Goal: Information Seeking & Learning: Learn about a topic

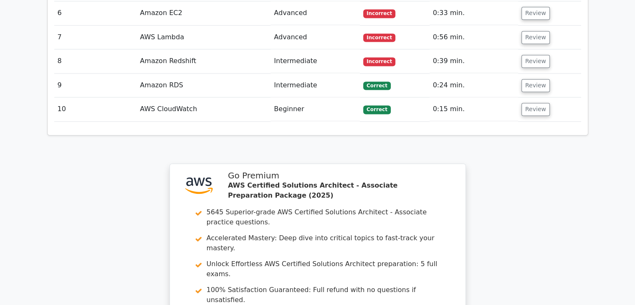
scroll to position [1425, 0]
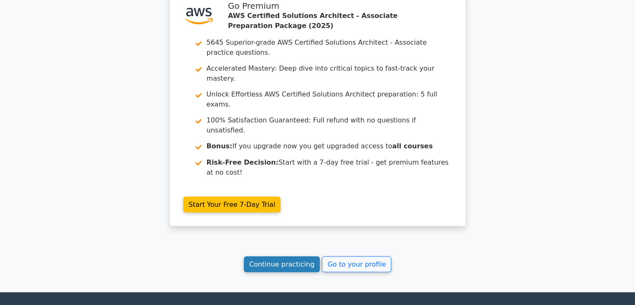
click at [281, 256] on link "Continue practicing" at bounding box center [282, 264] width 76 height 16
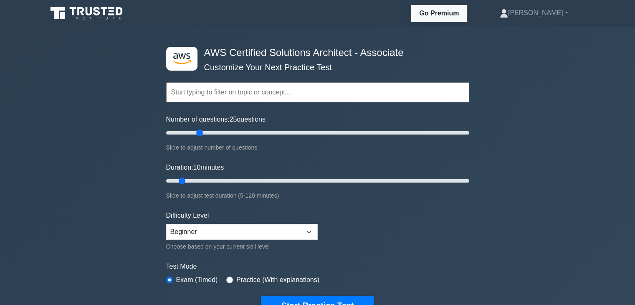
drag, startPoint x: 178, startPoint y: 130, endPoint x: 198, endPoint y: 135, distance: 20.6
click at [198, 135] on input "Number of questions: 25 questions" at bounding box center [317, 133] width 303 height 10
drag, startPoint x: 197, startPoint y: 132, endPoint x: 180, endPoint y: 131, distance: 17.1
type input "10"
click at [180, 131] on input "Number of questions: 10 questions" at bounding box center [317, 133] width 303 height 10
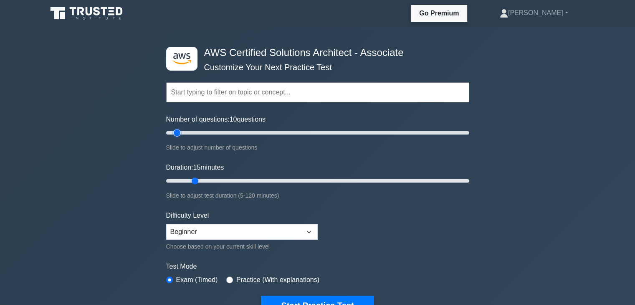
drag, startPoint x: 183, startPoint y: 179, endPoint x: 194, endPoint y: 179, distance: 11.3
click at [194, 179] on input "Duration: 15 minutes" at bounding box center [317, 181] width 303 height 10
drag, startPoint x: 194, startPoint y: 179, endPoint x: 198, endPoint y: 173, distance: 7.2
type input "20"
click at [203, 180] on input "Duration: 20 minutes" at bounding box center [317, 181] width 303 height 10
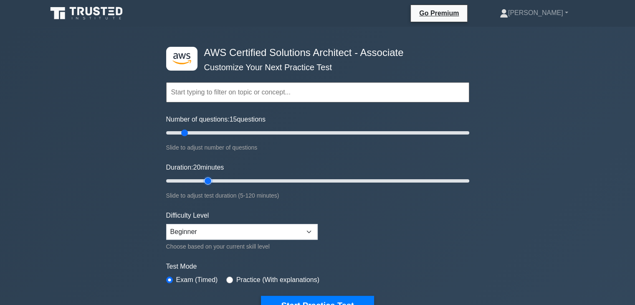
drag, startPoint x: 176, startPoint y: 134, endPoint x: 184, endPoint y: 134, distance: 7.5
click at [184, 134] on input "Number of questions: 15 questions" at bounding box center [317, 133] width 303 height 10
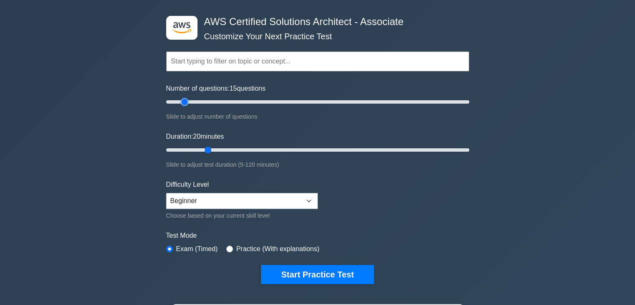
scroll to position [84, 0]
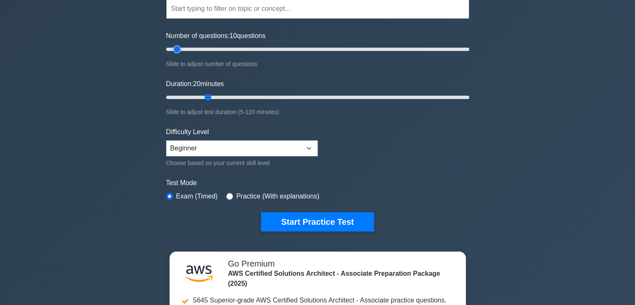
drag, startPoint x: 183, startPoint y: 50, endPoint x: 177, endPoint y: 49, distance: 6.4
type input "10"
click at [177, 49] on input "Number of questions: 10 questions" at bounding box center [317, 49] width 303 height 10
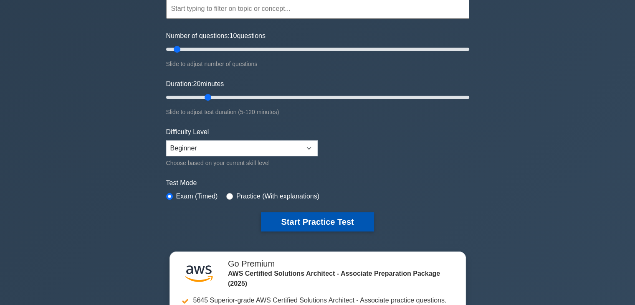
click at [312, 218] on button "Start Practice Test" at bounding box center [317, 221] width 113 height 19
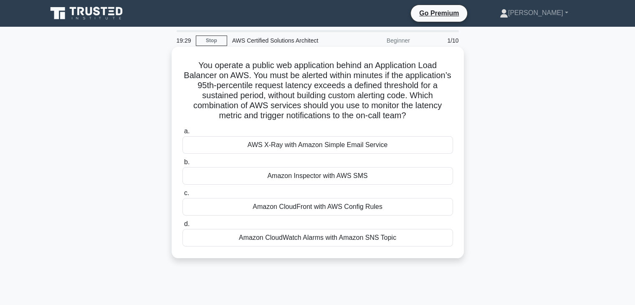
click at [409, 242] on div "Amazon CloudWatch Alarms with Amazon SNS Topic" at bounding box center [318, 238] width 271 height 18
click at [183, 227] on input "d. Amazon CloudWatch Alarms with Amazon SNS Topic" at bounding box center [183, 223] width 0 height 5
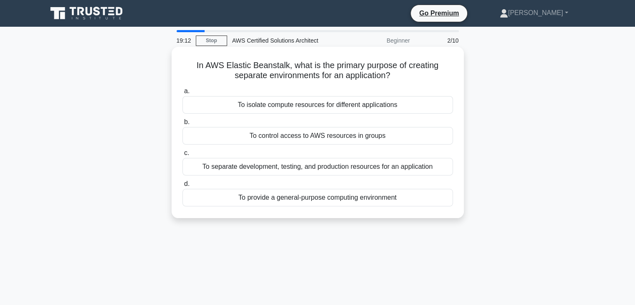
click at [363, 168] on div "To separate development, testing, and production resources for an application" at bounding box center [318, 167] width 271 height 18
click at [183, 156] on input "c. To separate development, testing, and production resources for an application" at bounding box center [183, 152] width 0 height 5
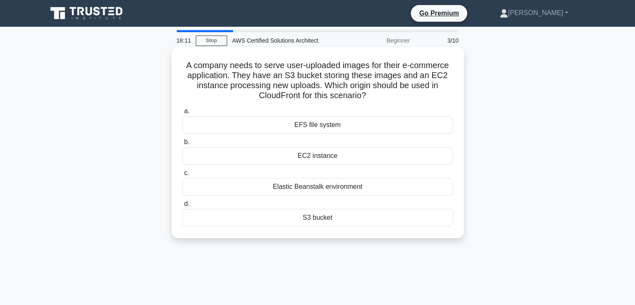
click at [314, 213] on div "S3 bucket" at bounding box center [318, 218] width 271 height 18
click at [183, 207] on input "d. S3 bucket" at bounding box center [183, 203] width 0 height 5
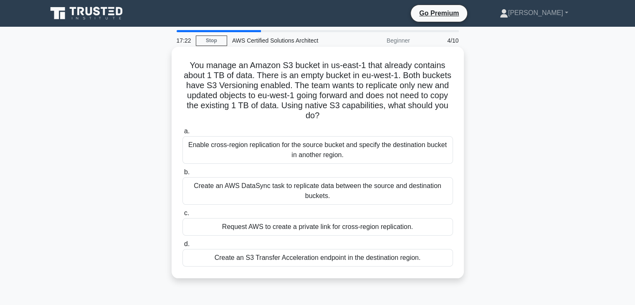
click at [339, 154] on div "Enable cross-region replication for the source bucket and specify the destinati…" at bounding box center [318, 150] width 271 height 28
click at [183, 134] on input "a. Enable cross-region replication for the source bucket and specify the destin…" at bounding box center [183, 131] width 0 height 5
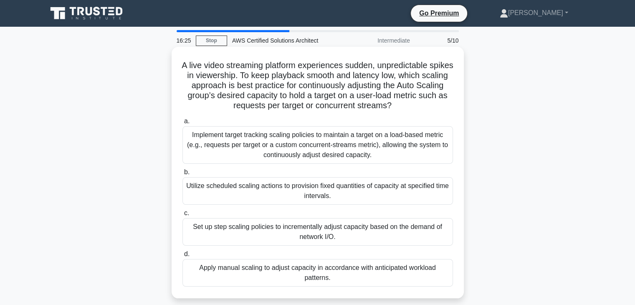
click at [341, 139] on div "Implement target tracking scaling policies to maintain a target on a load-based…" at bounding box center [318, 145] width 271 height 38
click at [183, 124] on input "a. Implement target tracking scaling policies to maintain a target on a load-ba…" at bounding box center [183, 121] width 0 height 5
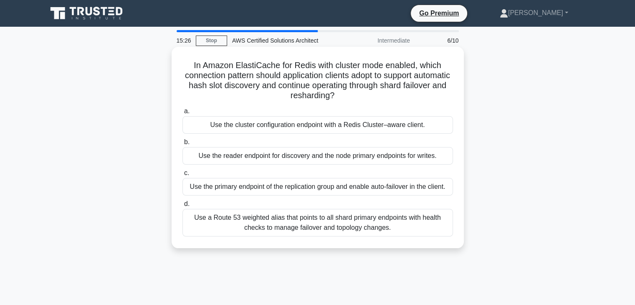
click at [317, 216] on div "Use a Route 53 weighted alias that points to all shard primary endpoints with h…" at bounding box center [318, 223] width 271 height 28
click at [183, 207] on input "d. Use a Route 53 weighted alias that points to all shard primary endpoints wit…" at bounding box center [183, 203] width 0 height 5
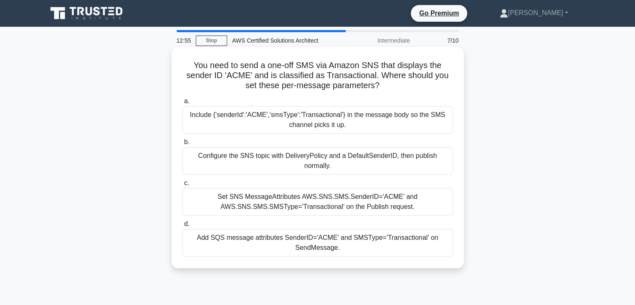
click at [331, 120] on div "Include {'senderId':'ACME','smsType':'Transactional'} in the message body so th…" at bounding box center [318, 120] width 271 height 28
click at [183, 104] on input "a. Include {'senderId':'ACME','smsType':'Transactional'} in the message body so…" at bounding box center [183, 101] width 0 height 5
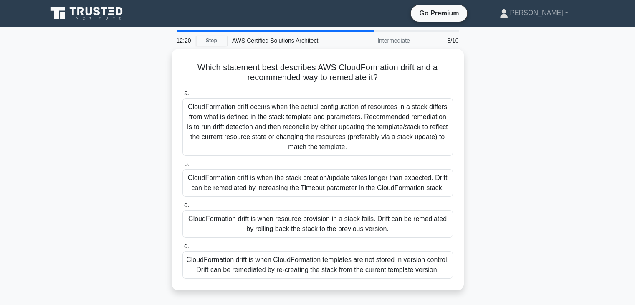
click at [331, 120] on div "CloudFormation drift occurs when the actual configuration of resources in a sta…" at bounding box center [318, 127] width 271 height 58
click at [183, 96] on input "a. CloudFormation drift occurs when the actual configuration of resources in a …" at bounding box center [183, 93] width 0 height 5
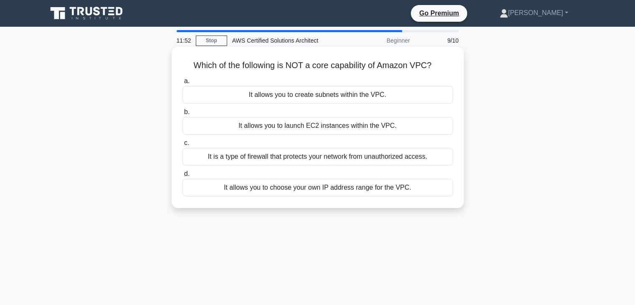
click at [313, 161] on div "It is a type of firewall that protects your network from unauthorized access." at bounding box center [318, 157] width 271 height 18
click at [183, 146] on input "c. It is a type of firewall that protects your network from unauthorized access." at bounding box center [183, 142] width 0 height 5
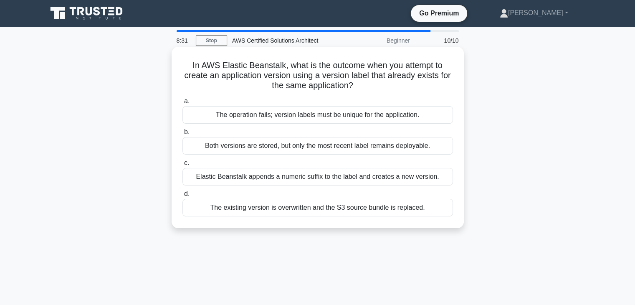
click at [348, 114] on div "The operation fails; version labels must be unique for the application." at bounding box center [318, 115] width 271 height 18
click at [183, 104] on input "a. The operation fails; version labels must be unique for the application." at bounding box center [183, 101] width 0 height 5
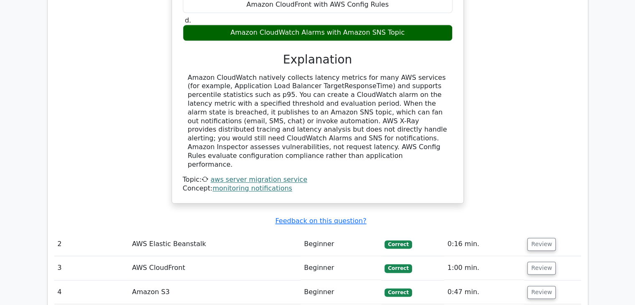
scroll to position [961, 0]
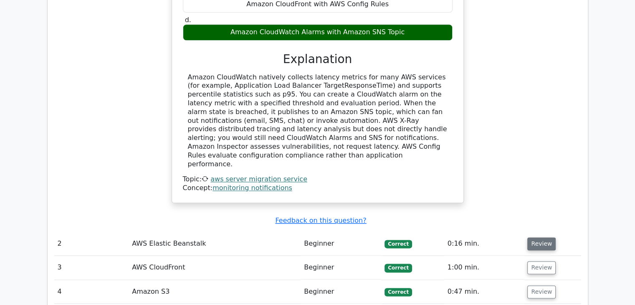
click at [539, 237] on button "Review" at bounding box center [542, 243] width 28 height 13
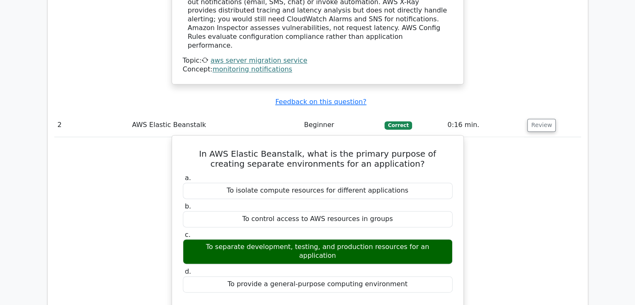
scroll to position [1128, 0]
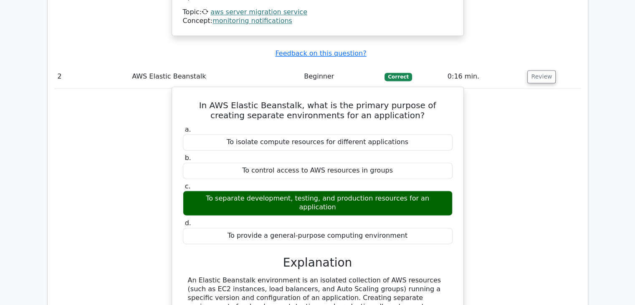
click at [219, 190] on div "To separate development, testing, and production resources for an application" at bounding box center [318, 202] width 270 height 25
click at [216, 143] on img at bounding box center [217, 142] width 10 height 10
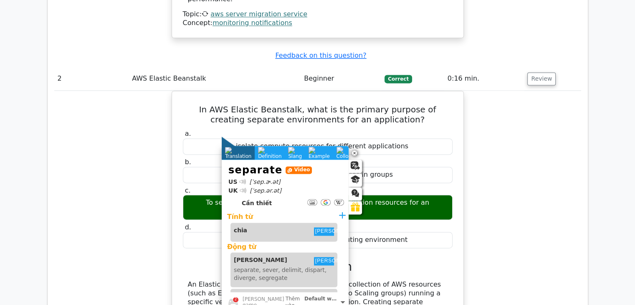
click at [242, 181] on div at bounding box center [243, 181] width 7 height 7
click at [241, 180] on div at bounding box center [243, 181] width 7 height 7
click at [241, 180] on div at bounding box center [242, 181] width 5 height 5
click at [241, 180] on div at bounding box center [243, 181] width 6 height 6
click at [241, 180] on div at bounding box center [243, 181] width 7 height 7
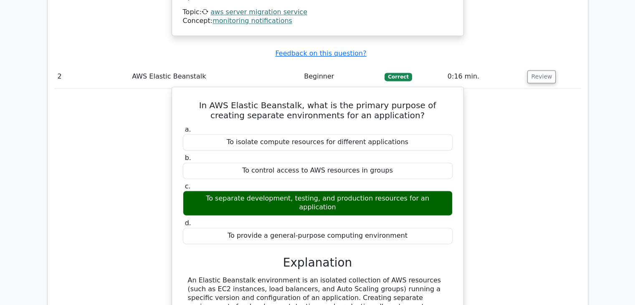
click at [449, 256] on div "Explanation" at bounding box center [318, 263] width 270 height 14
click at [216, 190] on div "To separate development, testing, and production resources for an application" at bounding box center [318, 202] width 270 height 25
click at [217, 190] on div "To separate development, testing, and production resources for an application" at bounding box center [318, 202] width 270 height 25
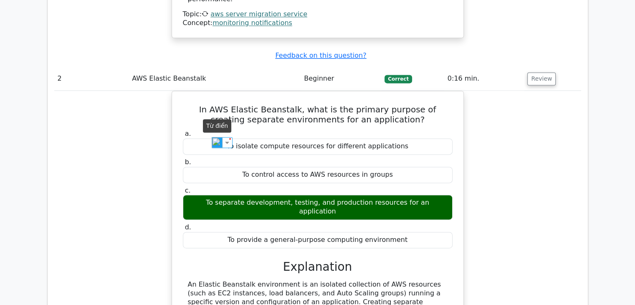
click at [215, 142] on img at bounding box center [217, 142] width 11 height 11
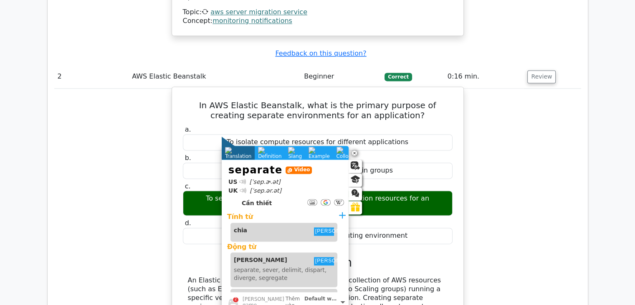
click at [192, 167] on div "a. To isolate compute resources for different applications b. To control access…" at bounding box center [318, 251] width 272 height 255
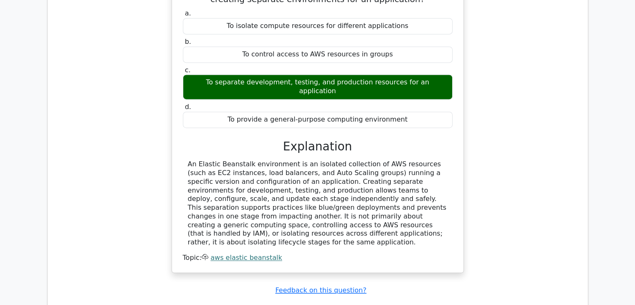
scroll to position [1253, 0]
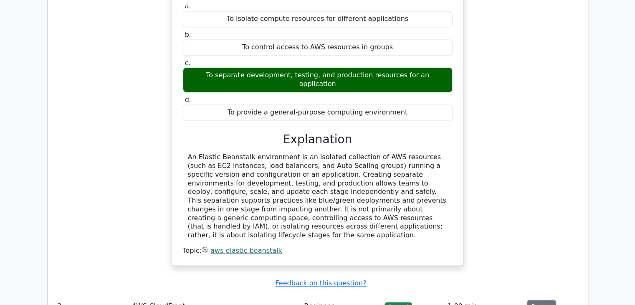
click at [533, 300] on button "Review" at bounding box center [542, 306] width 28 height 13
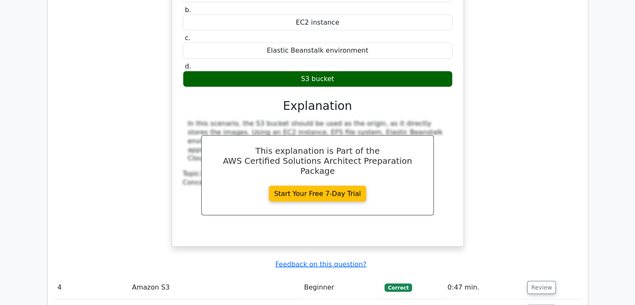
scroll to position [1671, 0]
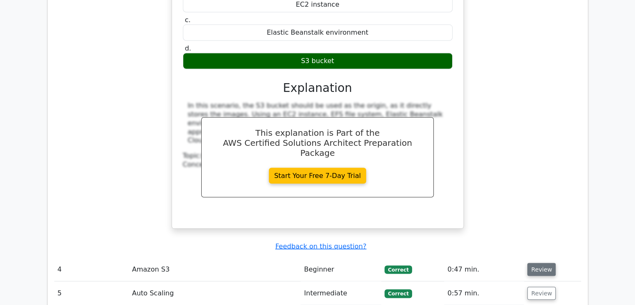
click at [541, 263] on button "Review" at bounding box center [542, 269] width 28 height 13
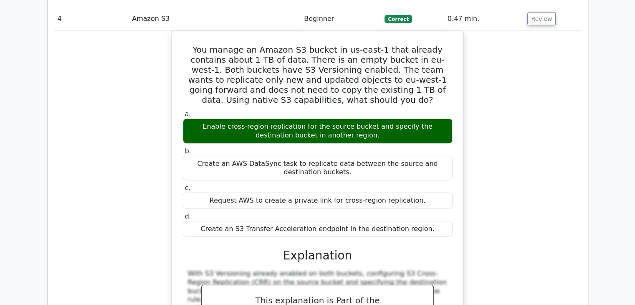
scroll to position [2047, 0]
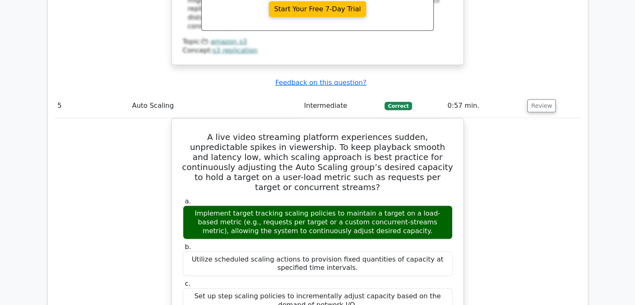
scroll to position [2423, 0]
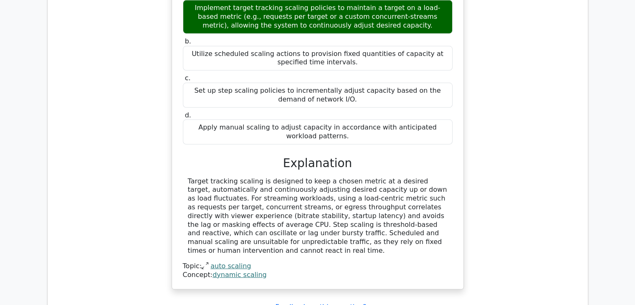
scroll to position [2631, 0]
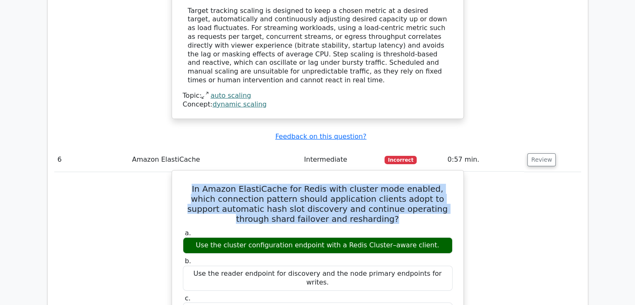
drag, startPoint x: 189, startPoint y: 75, endPoint x: 373, endPoint y: 112, distance: 188.4
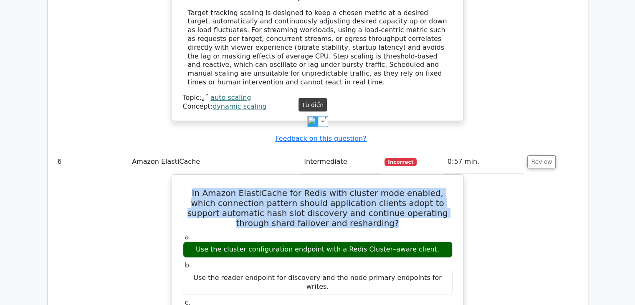
click at [314, 118] on img at bounding box center [312, 121] width 11 height 11
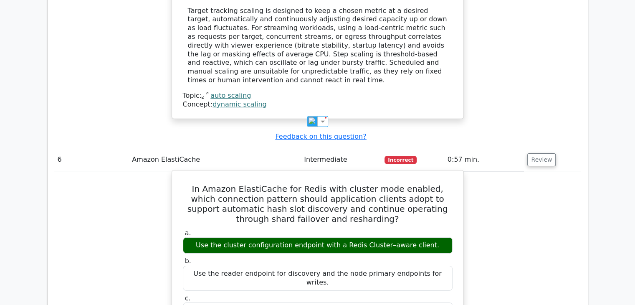
click at [327, 237] on div "Use the cluster configuration endpoint with a Redis Cluster–aware client." at bounding box center [318, 245] width 270 height 16
drag, startPoint x: 434, startPoint y: 135, endPoint x: 204, endPoint y: 137, distance: 230.2
click at [204, 237] on div "Use the cluster configuration endpoint with a Redis Cluster–aware client." at bounding box center [318, 245] width 270 height 16
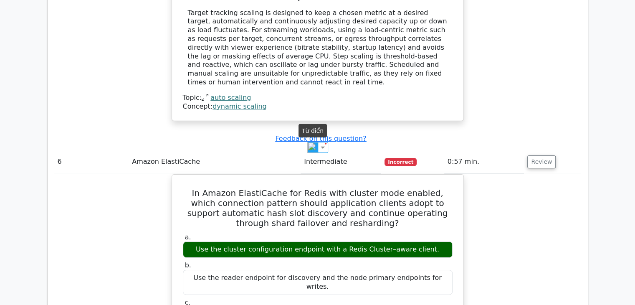
click at [310, 148] on img at bounding box center [312, 147] width 11 height 11
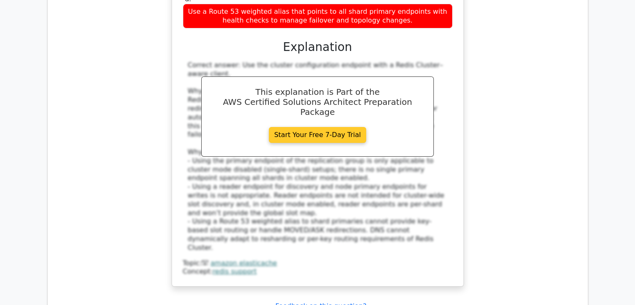
scroll to position [3007, 0]
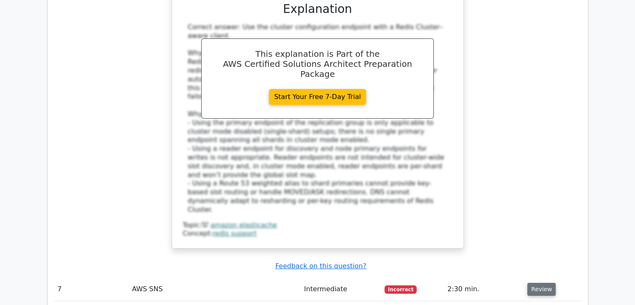
click at [543, 283] on button "Review" at bounding box center [542, 289] width 28 height 13
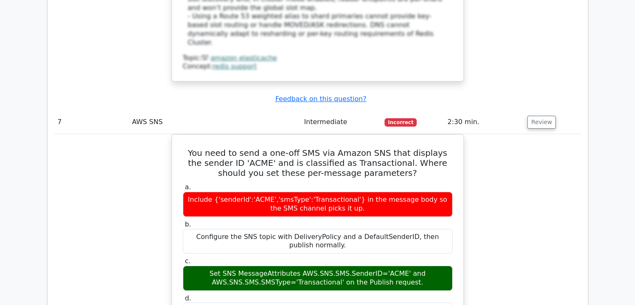
scroll to position [3342, 0]
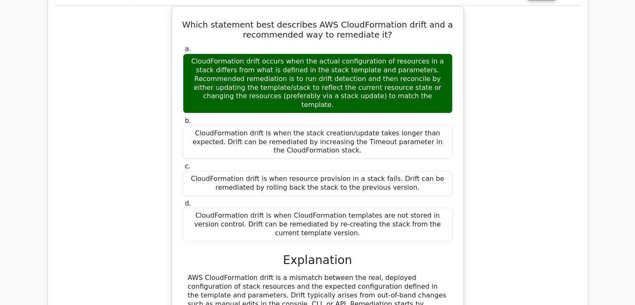
scroll to position [3759, 0]
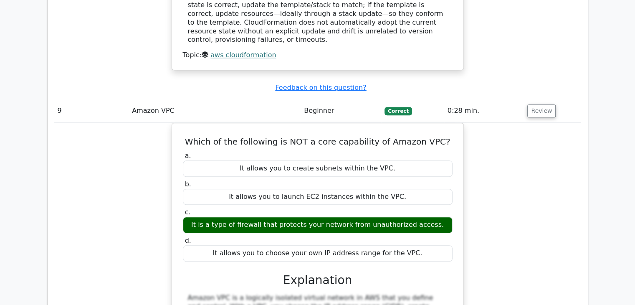
scroll to position [4260, 0]
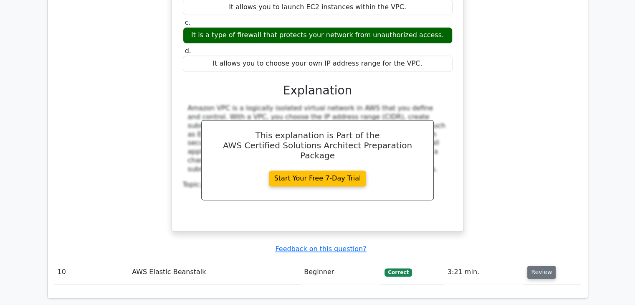
click at [533, 266] on button "Review" at bounding box center [542, 272] width 28 height 13
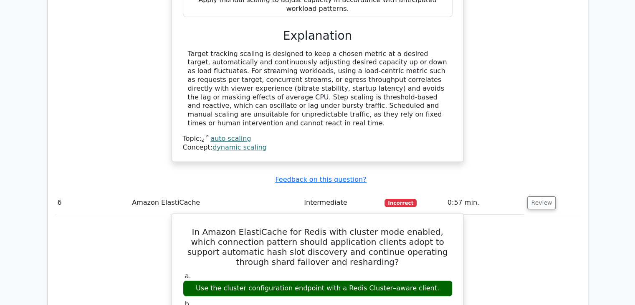
scroll to position [2590, 0]
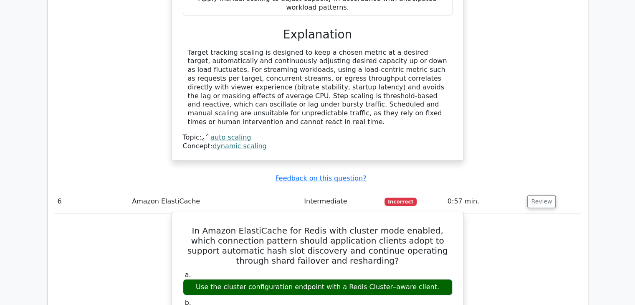
click at [411, 279] on div "Use the cluster configuration endpoint with a Redis Cluster–aware client." at bounding box center [318, 287] width 270 height 16
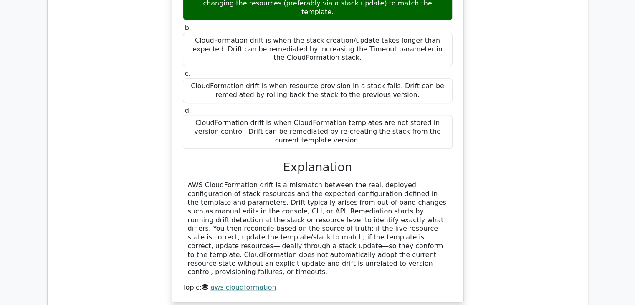
scroll to position [3926, 0]
